Goal: Task Accomplishment & Management: Complete application form

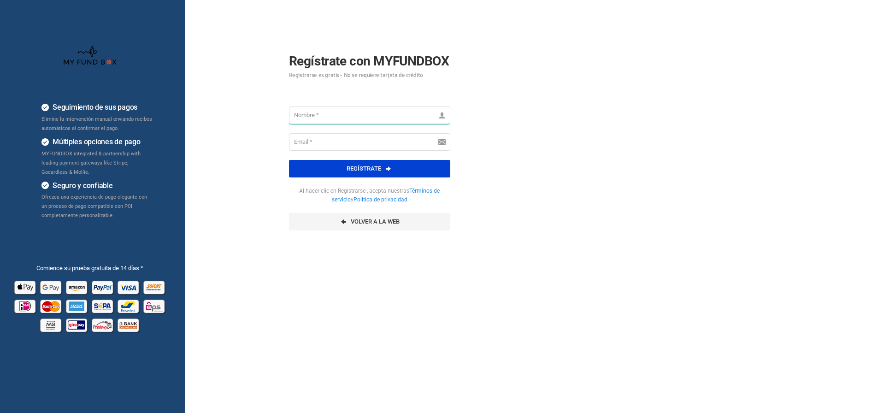
click at [311, 117] on input "text" at bounding box center [369, 115] width 161 height 18
type input "pardell"
click at [313, 145] on input "email" at bounding box center [369, 142] width 161 height 18
click at [354, 164] on button "Regístrate" at bounding box center [369, 169] width 161 height 18
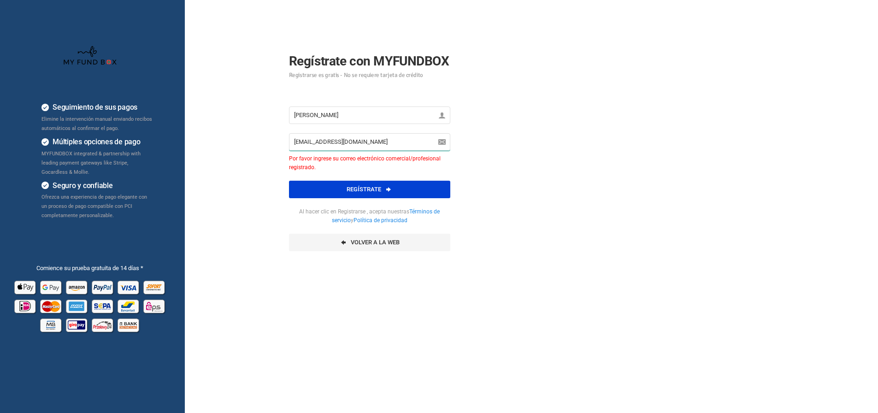
drag, startPoint x: 378, startPoint y: 146, endPoint x: 268, endPoint y: 146, distance: 110.6
click at [268, 146] on form "Regístrate con MYFUNDBOX Registrarse es gratis - No se requiere tarjeta de créd…" at bounding box center [369, 146] width 212 height 228
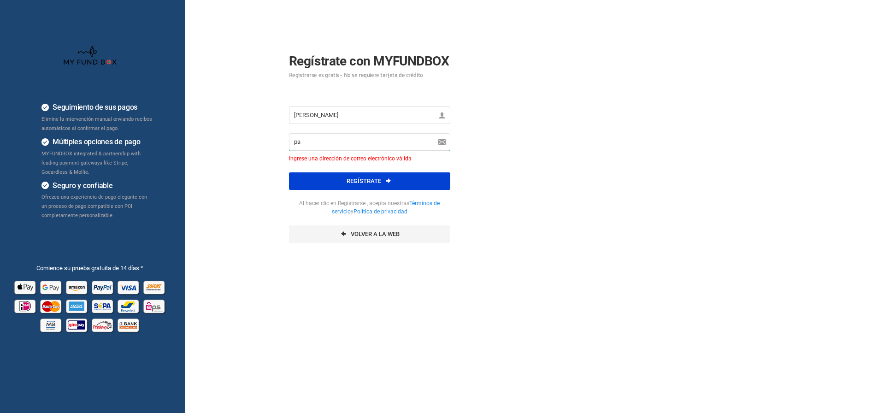
type input "p"
type input "support@pardell.net"
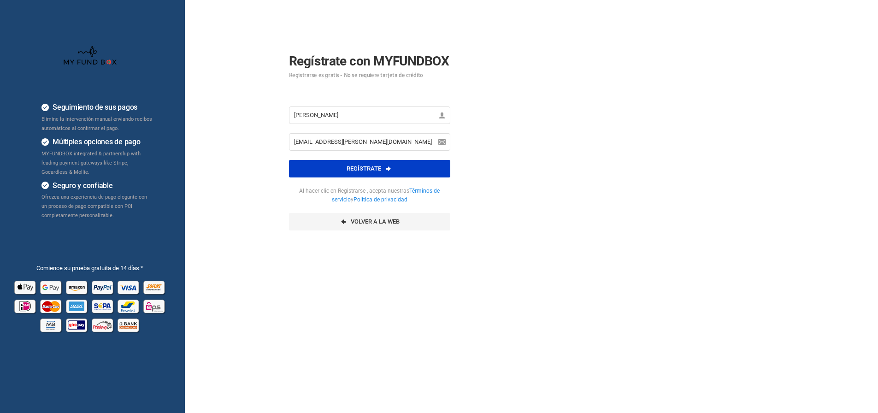
click at [361, 173] on button "Regístrate" at bounding box center [369, 169] width 161 height 18
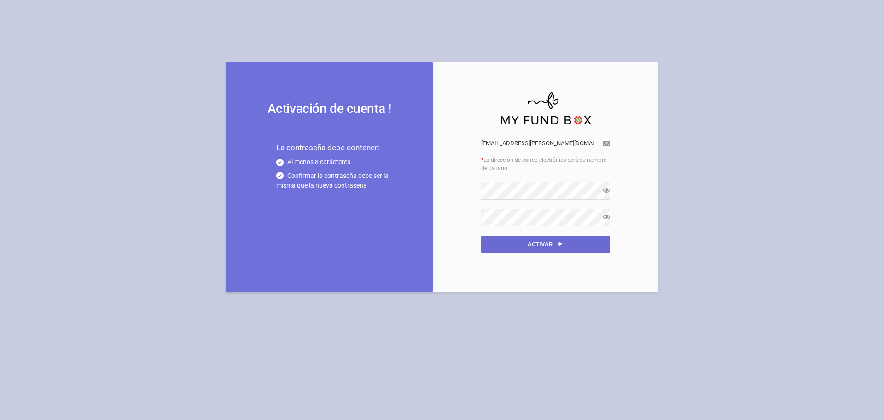
click at [532, 250] on button "Activar" at bounding box center [545, 244] width 129 height 18
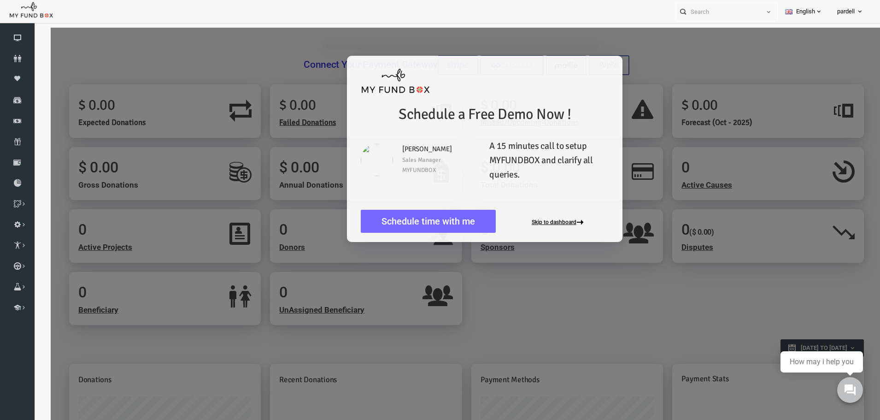
click at [541, 223] on button "Skip to dashboard" at bounding box center [543, 222] width 56 height 7
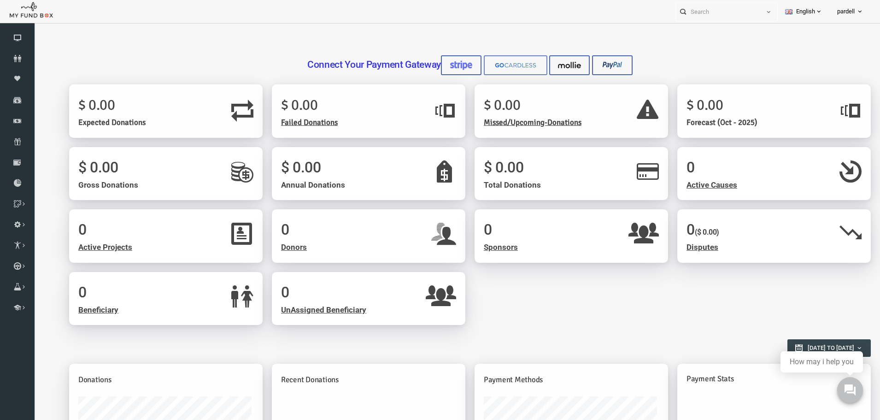
click at [487, 68] on img at bounding box center [498, 65] width 46 height 10
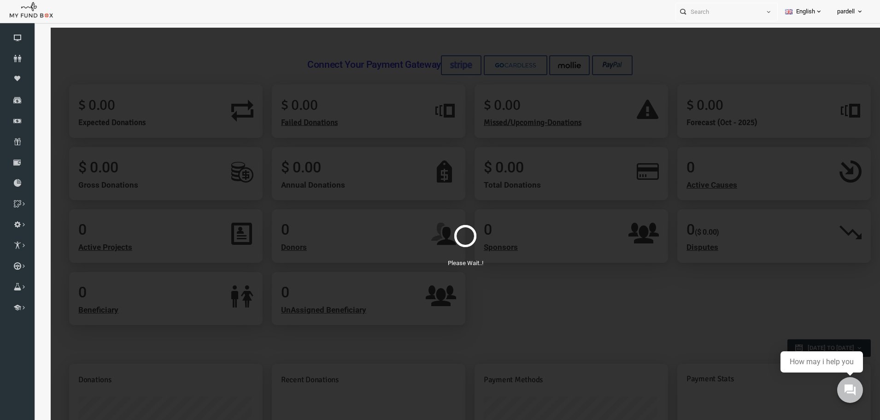
click at [524, 281] on div "Please Wait..!" at bounding box center [448, 238] width 829 height 420
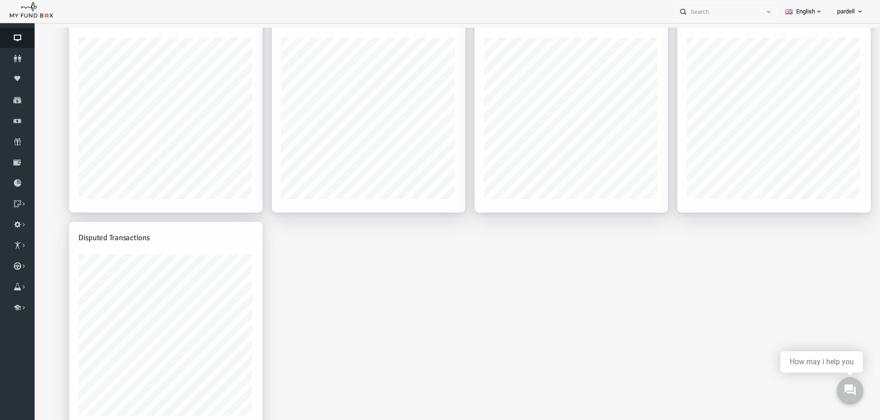
click at [24, 38] on icon at bounding box center [17, 37] width 35 height 7
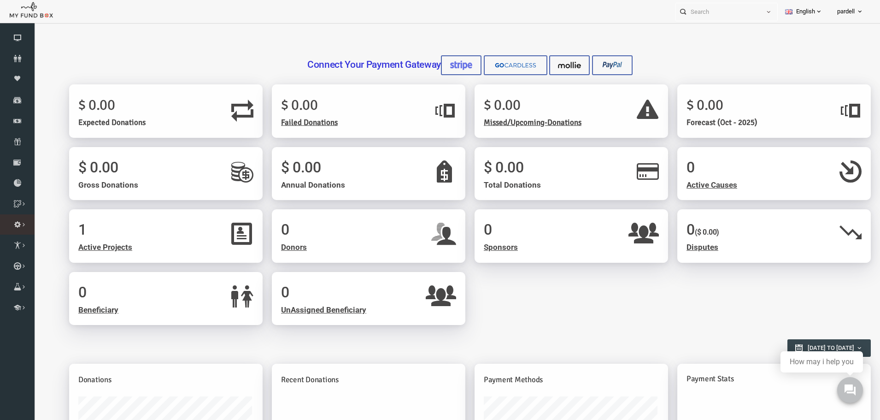
click at [0, 0] on link "Payment Gateway" at bounding box center [0, 0] width 0 height 0
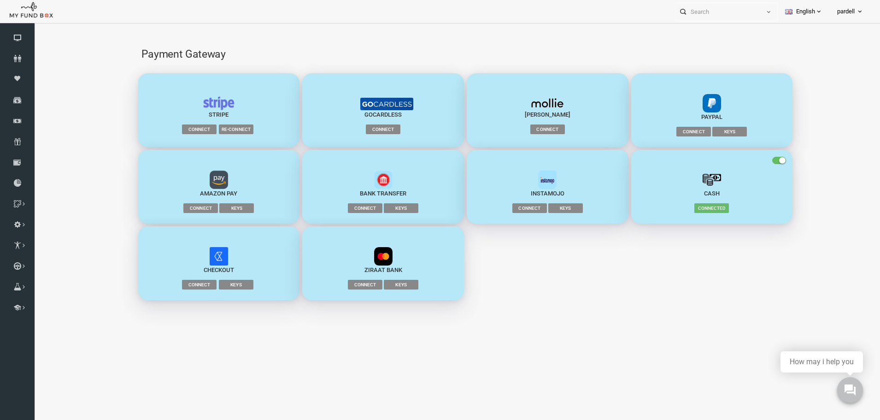
click at [718, 174] on div "button" at bounding box center [695, 179] width 144 height 18
click at [27, 40] on icon at bounding box center [17, 37] width 35 height 7
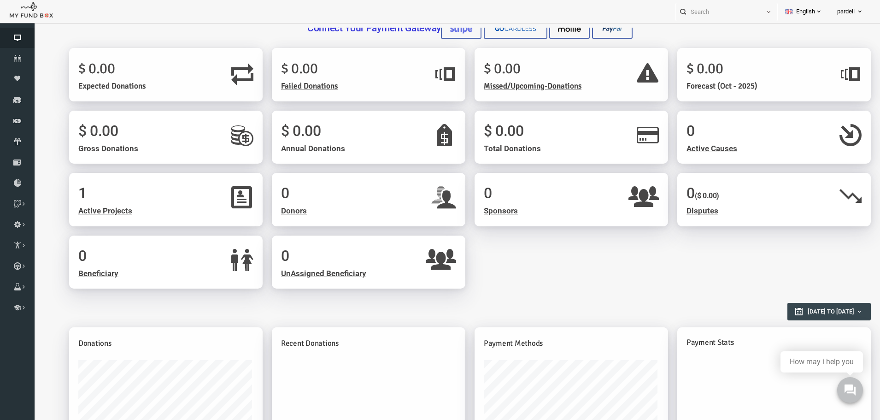
scroll to position [22, 0]
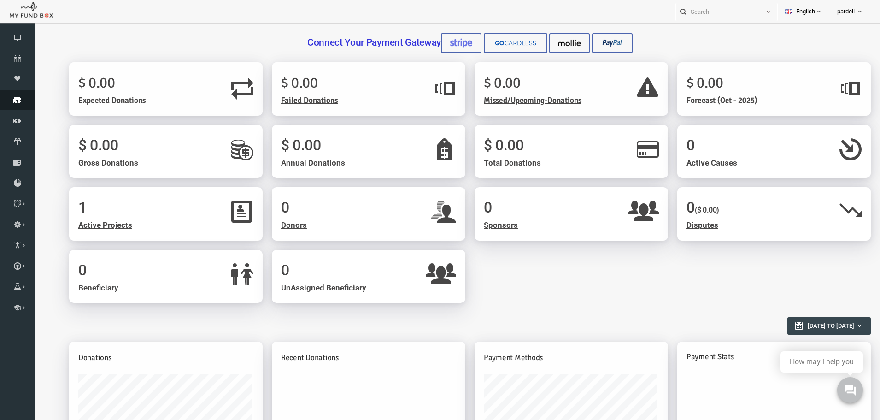
click at [21, 97] on icon at bounding box center [17, 99] width 35 height 7
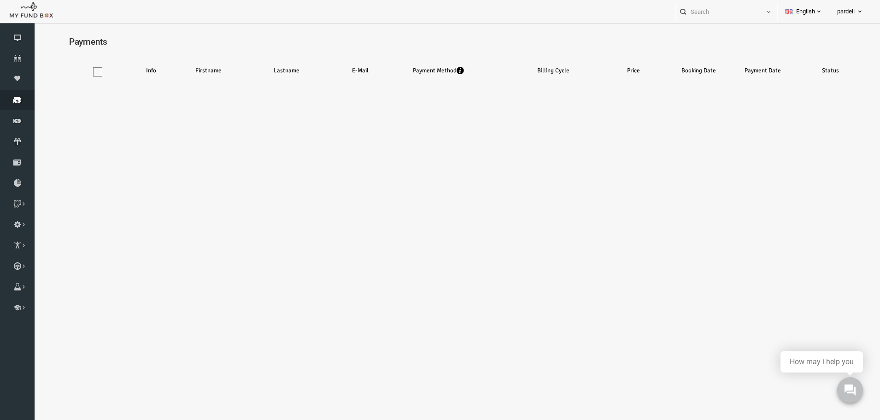
scroll to position [5, 0]
click at [13, 51] on link "Donors" at bounding box center [17, 58] width 35 height 20
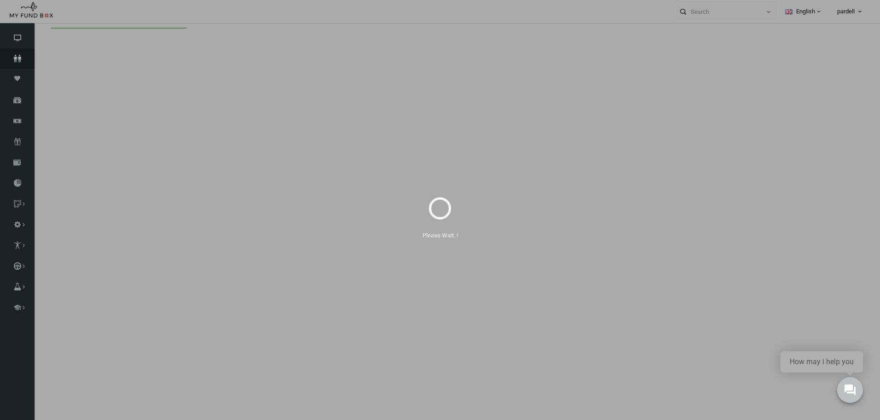
scroll to position [0, 0]
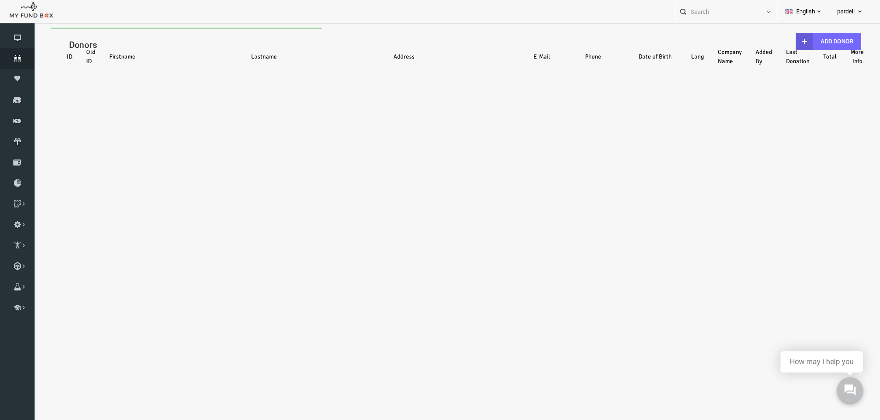
select select "100"
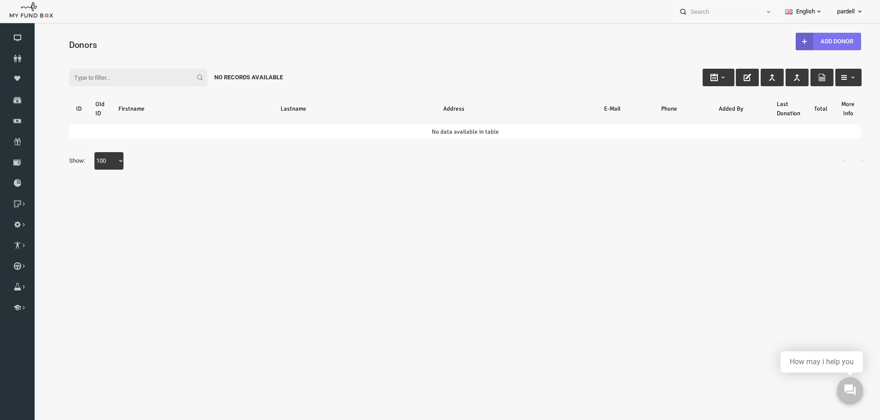
click at [819, 43] on link "Add Donor" at bounding box center [810, 42] width 65 height 18
